Goal: Information Seeking & Learning: Learn about a topic

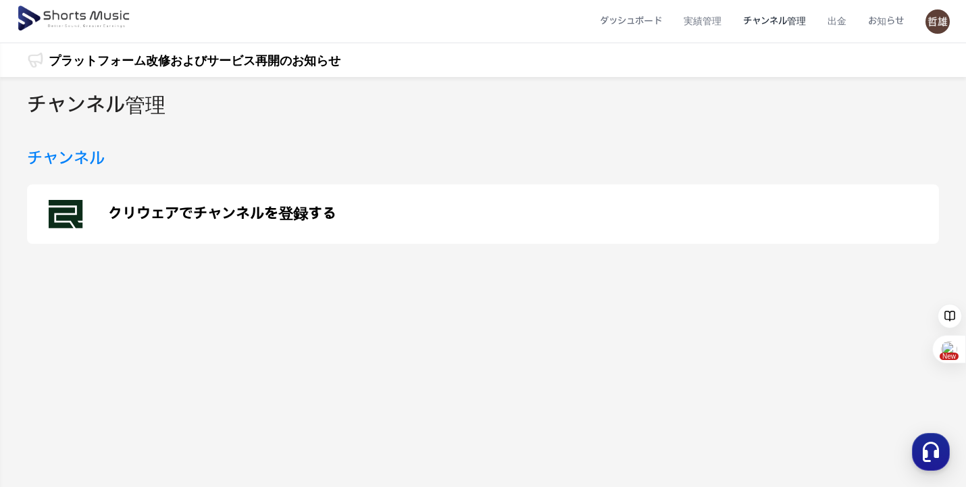
click at [68, 14] on img at bounding box center [74, 19] width 117 height 38
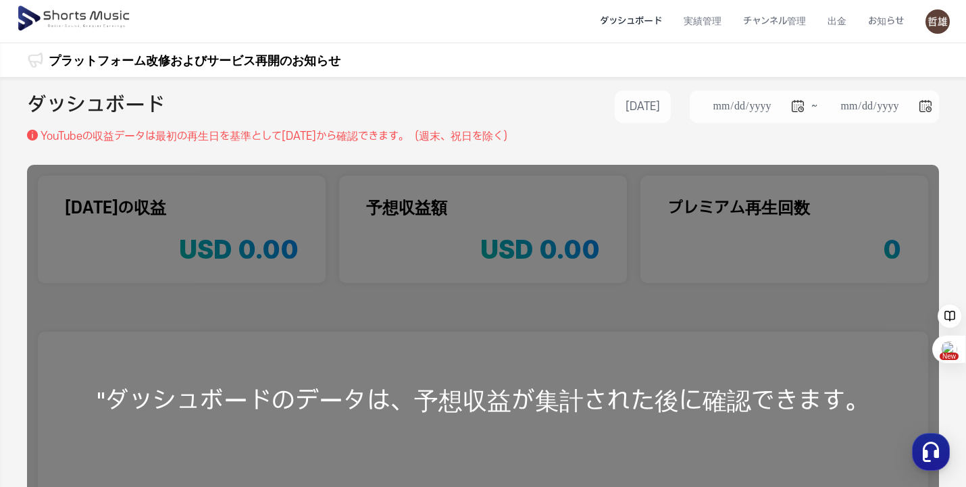
click at [941, 28] on img at bounding box center [938, 21] width 24 height 24
click at [861, 74] on link "マイページ" at bounding box center [890, 80] width 108 height 24
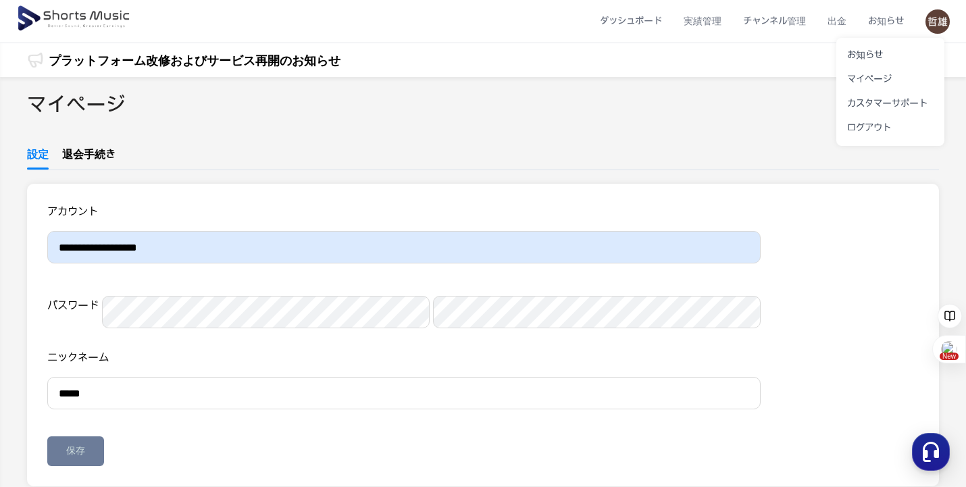
click at [625, 24] on button at bounding box center [483, 243] width 966 height 487
click at [645, 23] on li "ダッシュボード" at bounding box center [631, 21] width 84 height 36
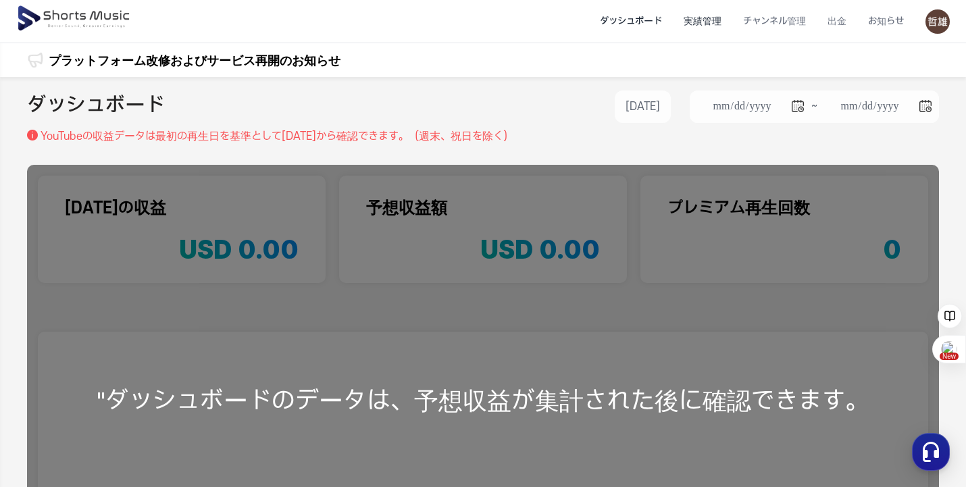
click at [706, 21] on li "実績管理" at bounding box center [702, 21] width 59 height 36
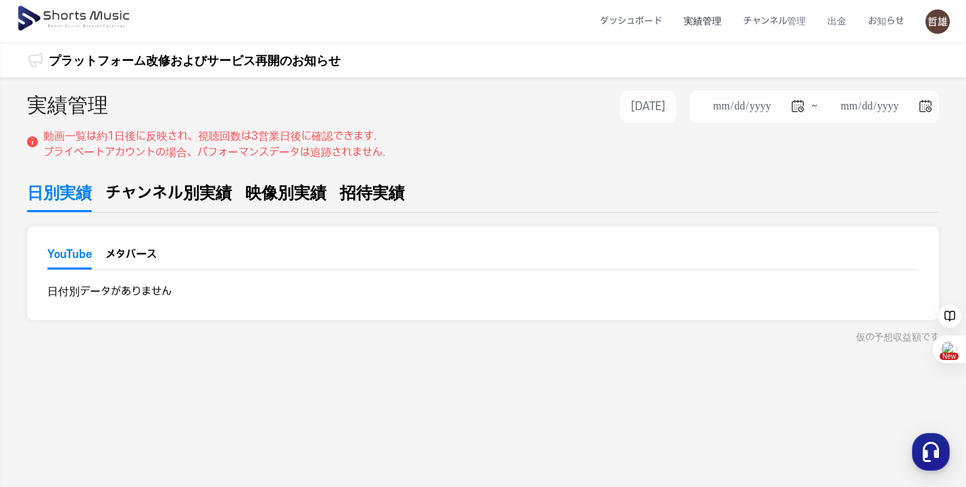
click at [65, 258] on button "YouTube" at bounding box center [69, 258] width 45 height 23
click at [78, 251] on button "YouTube" at bounding box center [69, 258] width 45 height 23
click at [162, 195] on span "チャンネル別実績" at bounding box center [168, 193] width 126 height 24
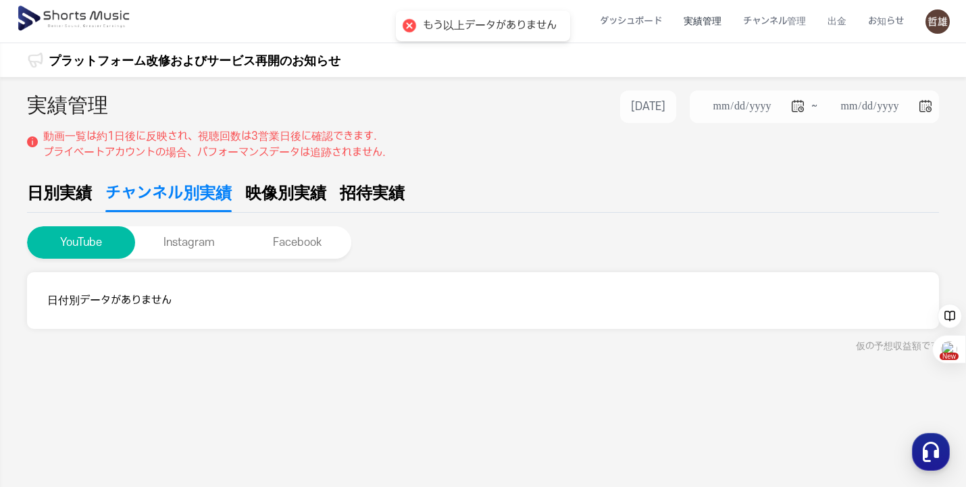
click at [302, 193] on span "映像別実績" at bounding box center [285, 193] width 81 height 24
type input "**********"
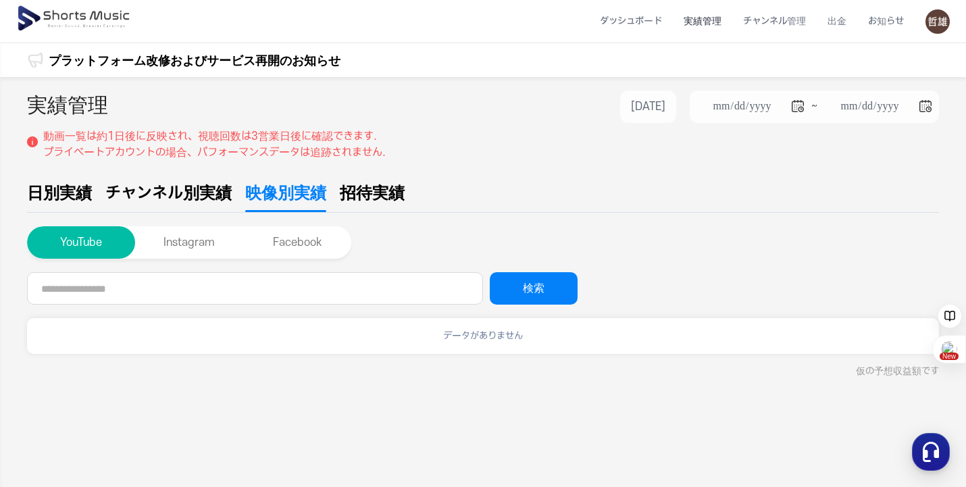
click at [370, 194] on span "招待実績" at bounding box center [372, 193] width 65 height 24
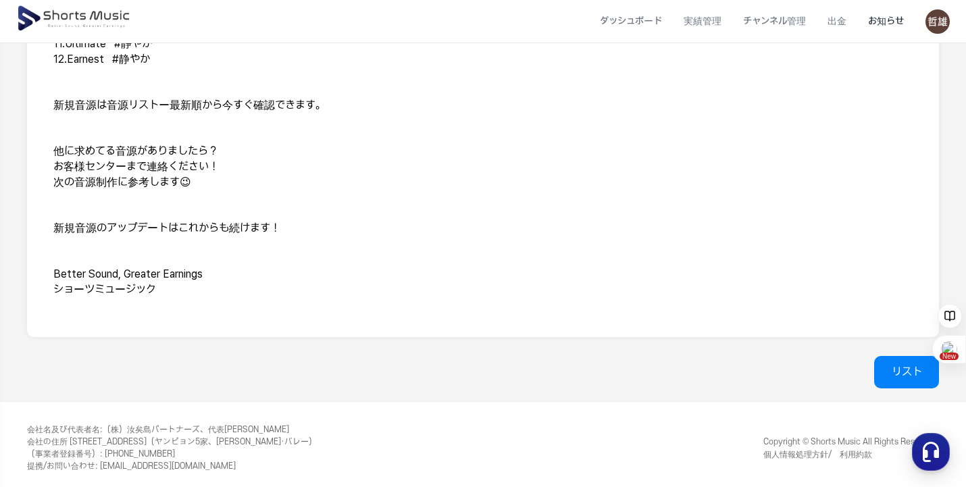
scroll to position [765, 0]
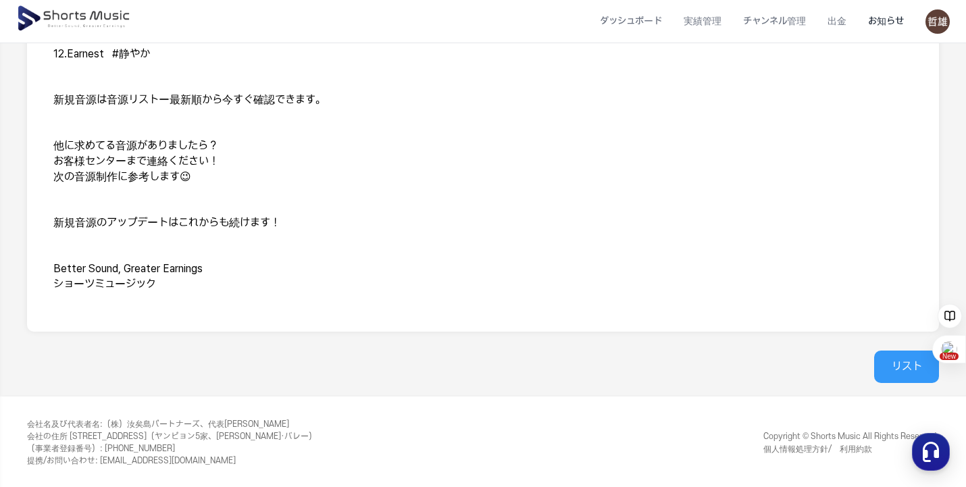
click at [898, 359] on link "リスト" at bounding box center [906, 367] width 65 height 32
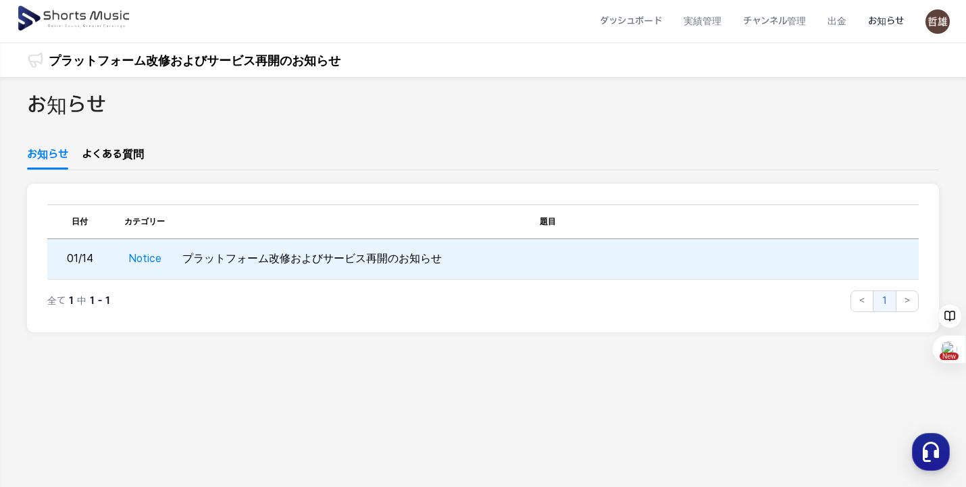
click at [152, 254] on td "Notice" at bounding box center [144, 259] width 65 height 41
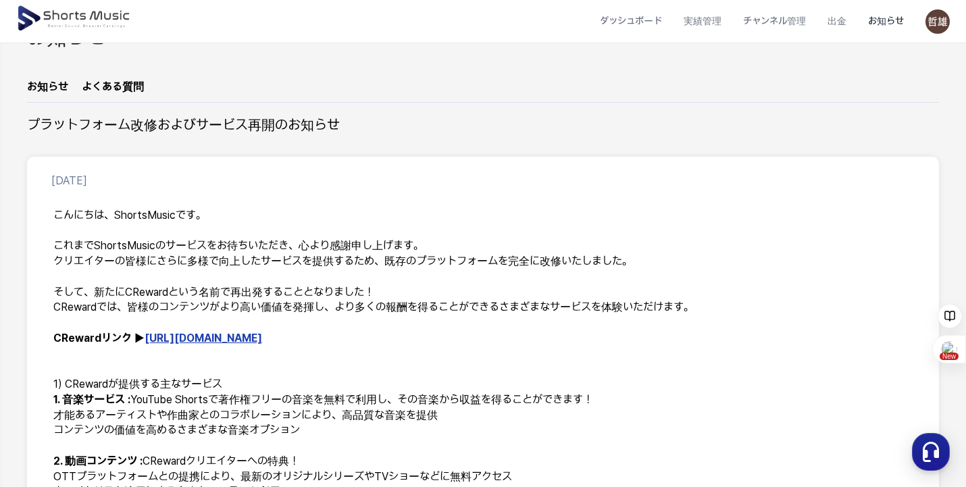
scroll to position [203, 0]
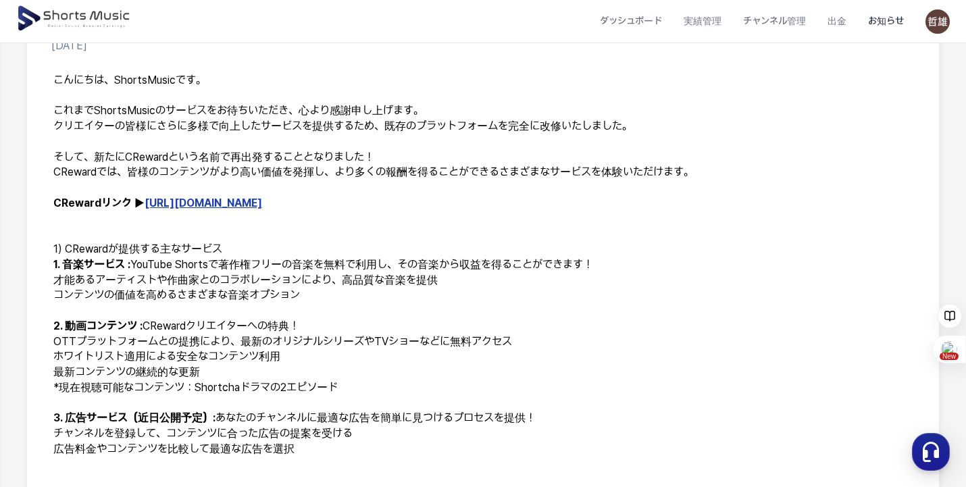
click at [228, 199] on link "[URL][DOMAIN_NAME]" at bounding box center [204, 203] width 118 height 13
